Goal: Go to known website: Access a specific website the user already knows

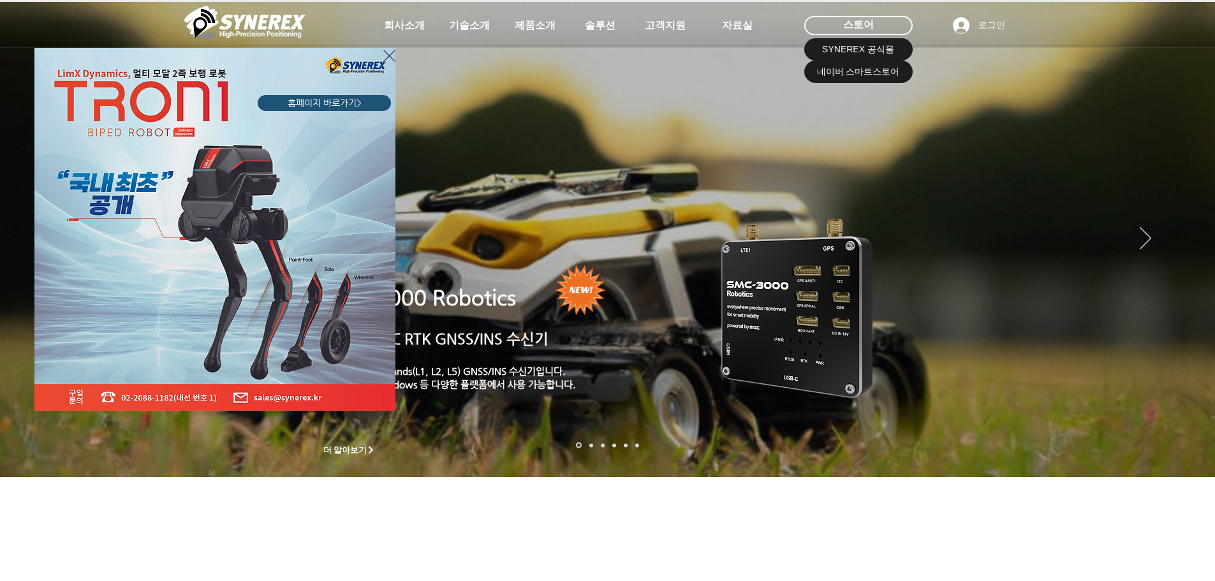
click at [858, 75] on div "LimX Dinamics" at bounding box center [607, 290] width 1215 height 581
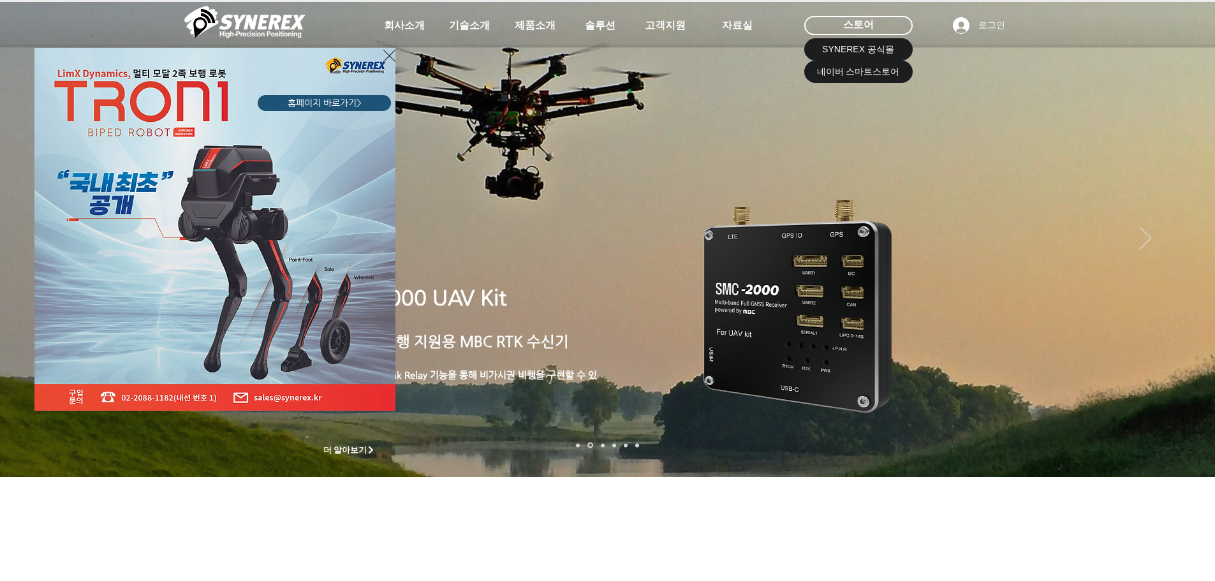
click at [1190, 211] on div "LimX Dinamics" at bounding box center [607, 290] width 1215 height 581
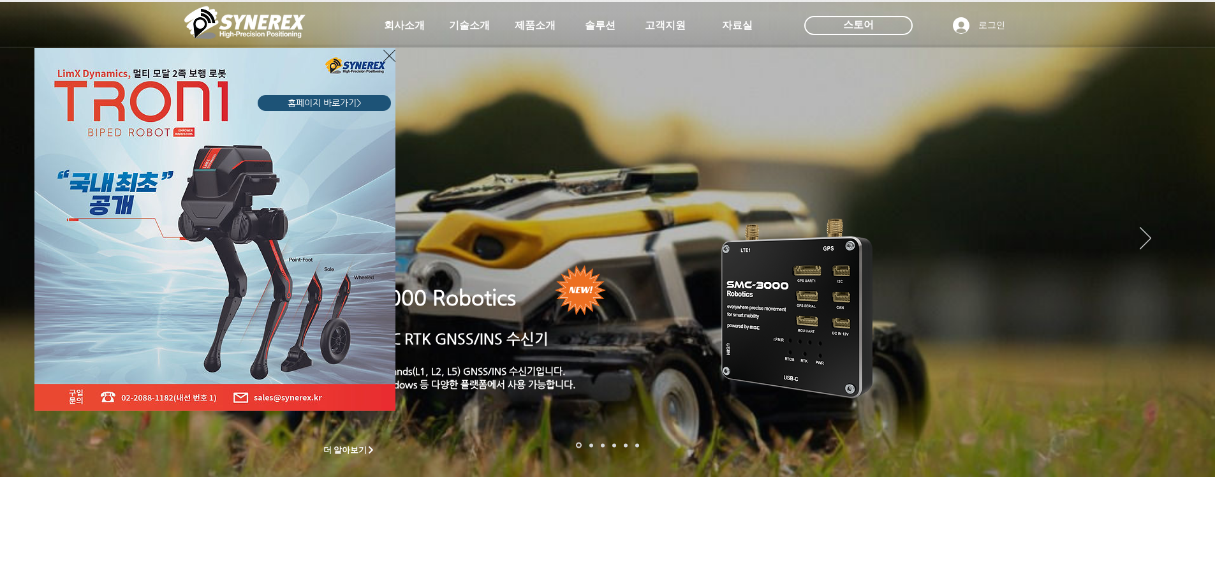
click at [884, 23] on div "LimX Dinamics" at bounding box center [607, 290] width 1215 height 581
click at [866, 29] on div "LimX Dinamics" at bounding box center [607, 290] width 1215 height 581
click at [883, 27] on div "LimX Dinamics" at bounding box center [607, 290] width 1215 height 581
click at [390, 54] on icon "사이트로 돌아가기" at bounding box center [389, 56] width 12 height 16
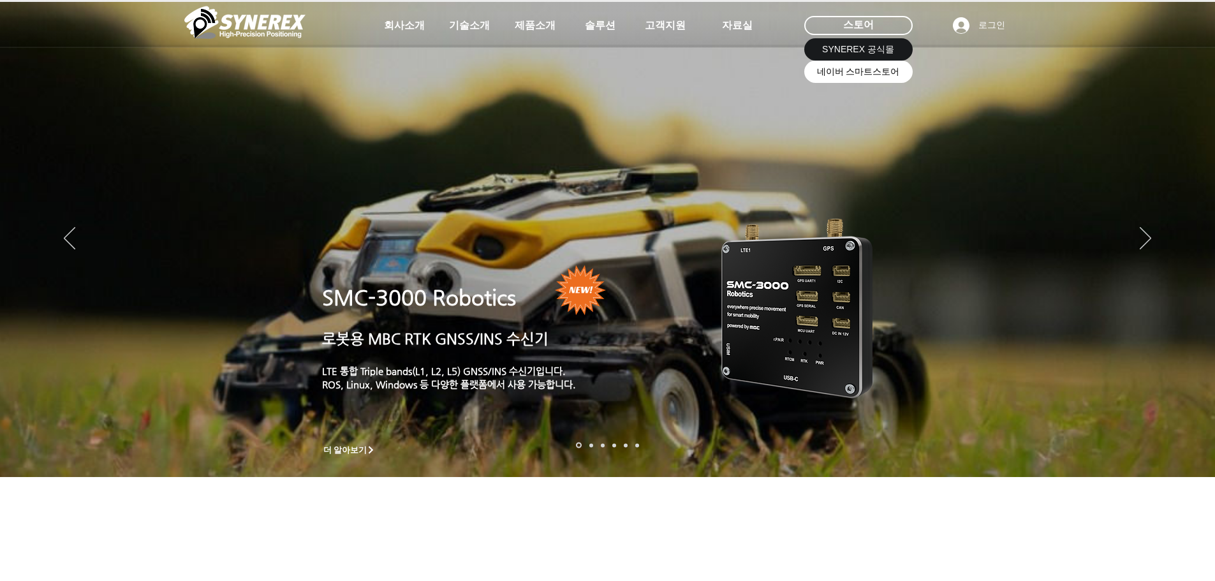
click at [838, 76] on span "네이버 스마트스토어" at bounding box center [858, 72] width 83 height 13
